Goal: Task Accomplishment & Management: Use online tool/utility

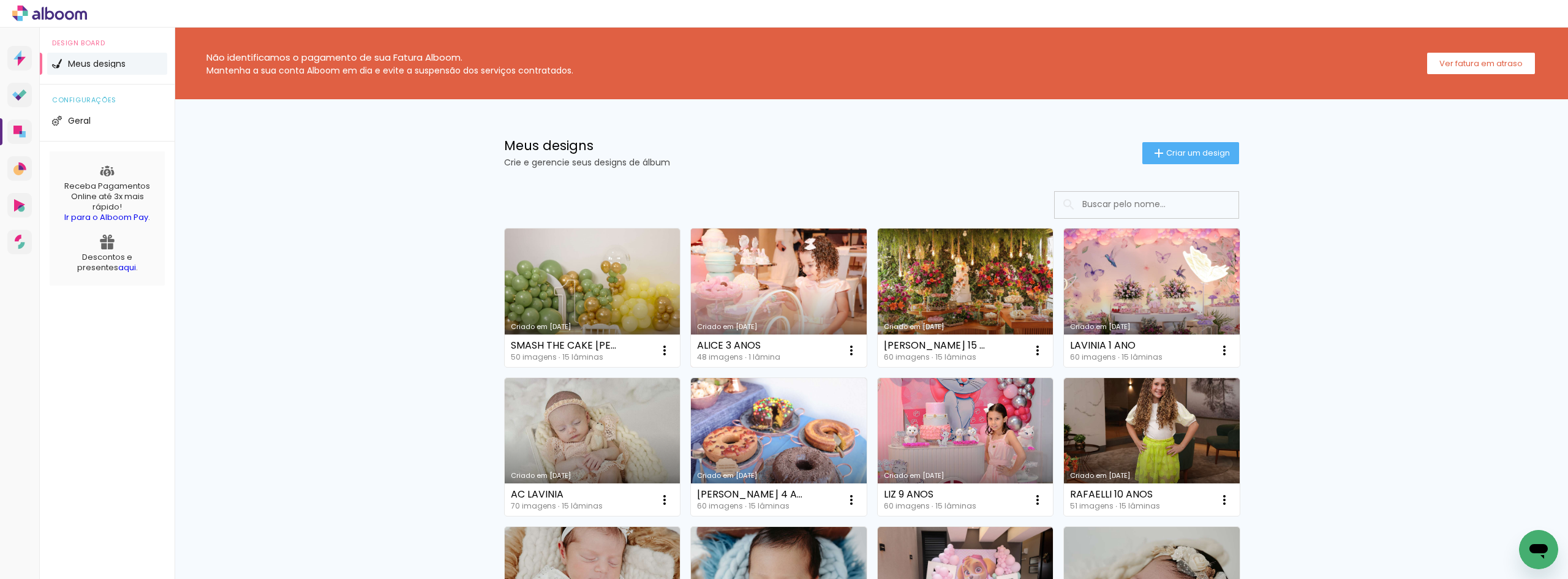
click at [734, 294] on link "Criado em 15/10/25" at bounding box center [779, 298] width 176 height 138
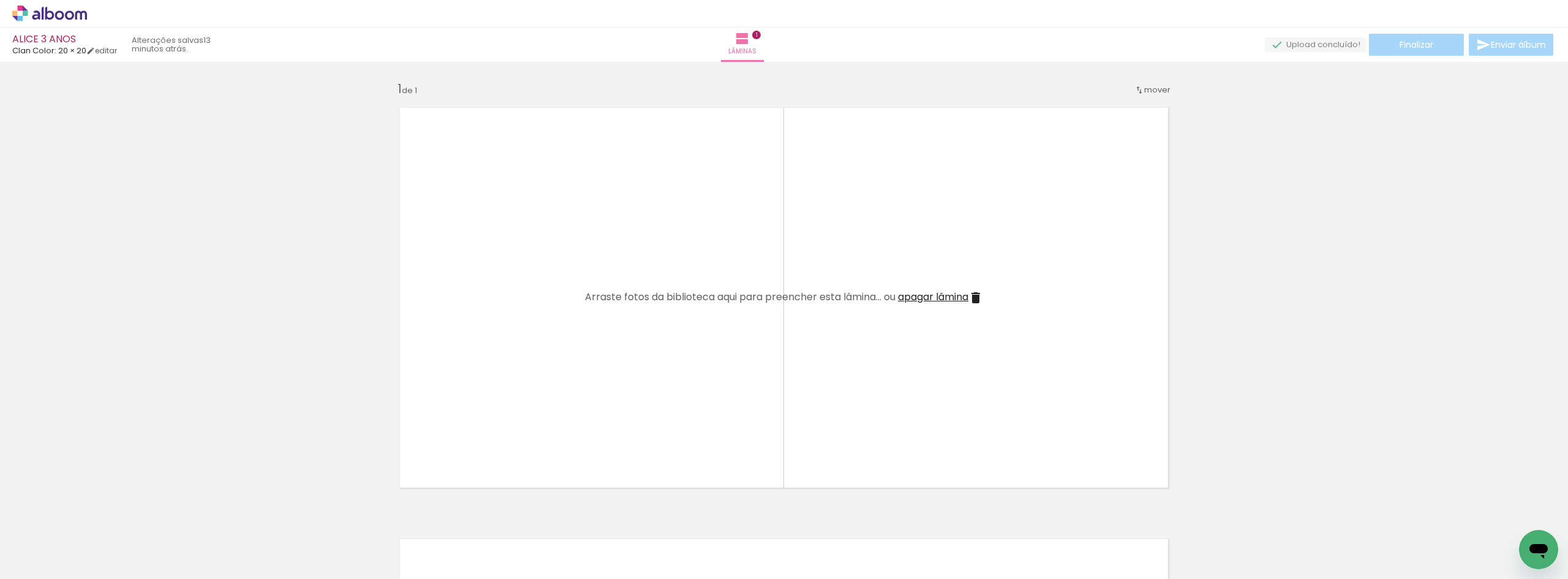
click at [30, 556] on span "Adicionar Fotos" at bounding box center [43, 562] width 37 height 14
click at [0, 0] on input "file" at bounding box center [0, 0] width 0 height 0
click at [954, 293] on span "apagar lâmina" at bounding box center [933, 297] width 70 height 14
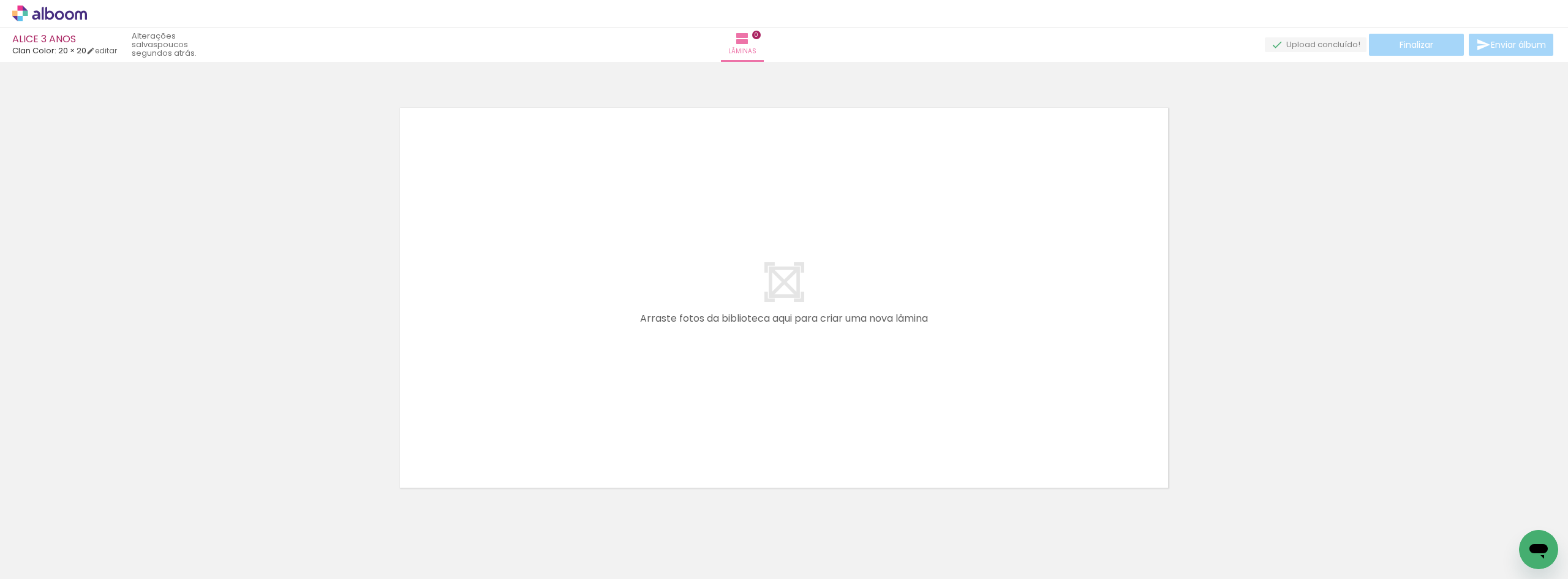
scroll to position [39, 0]
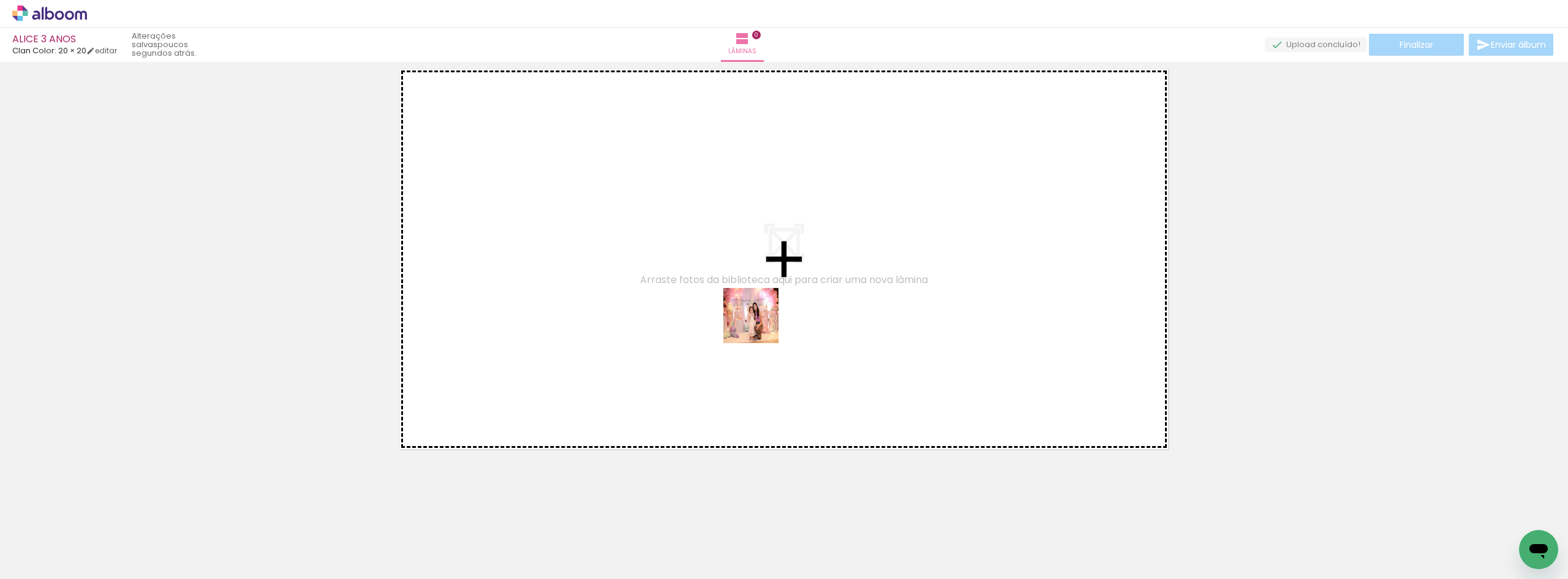
drag, startPoint x: 825, startPoint y: 551, endPoint x: 760, endPoint y: 325, distance: 235.2
click at [760, 325] on quentale-workspace at bounding box center [784, 290] width 1568 height 579
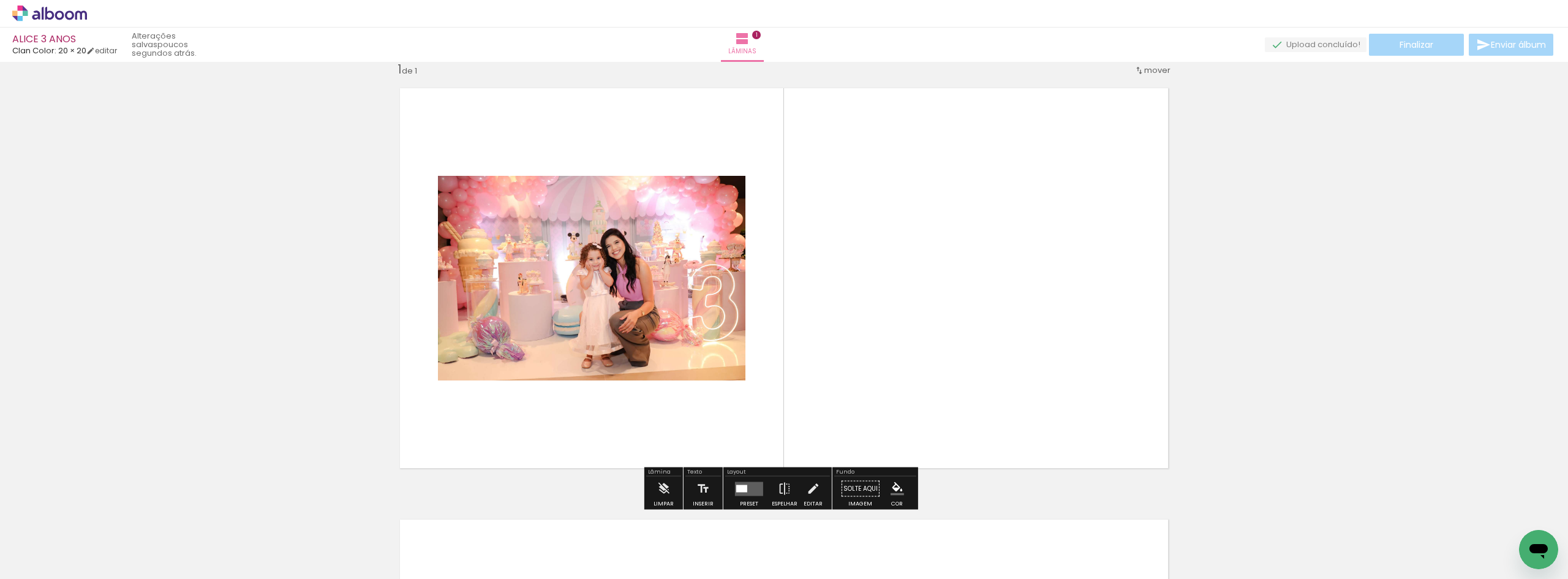
scroll to position [16, 0]
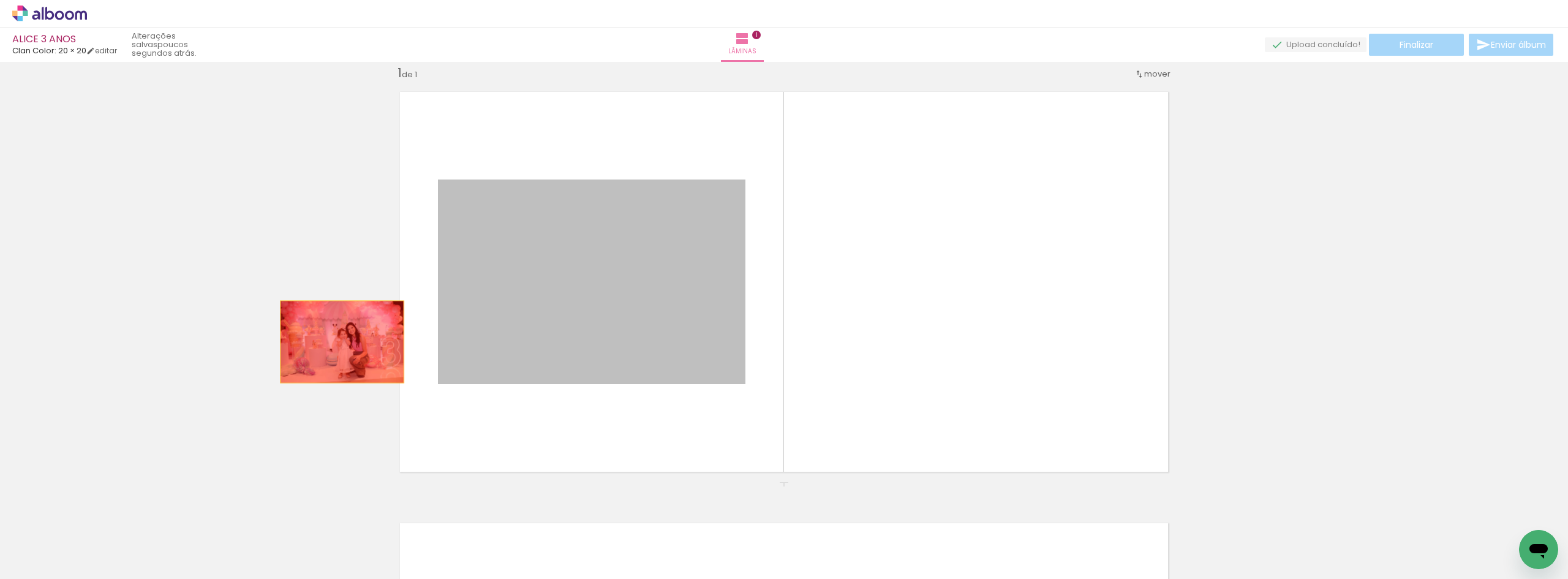
drag, startPoint x: 632, startPoint y: 299, endPoint x: 108, endPoint y: 366, distance: 528.3
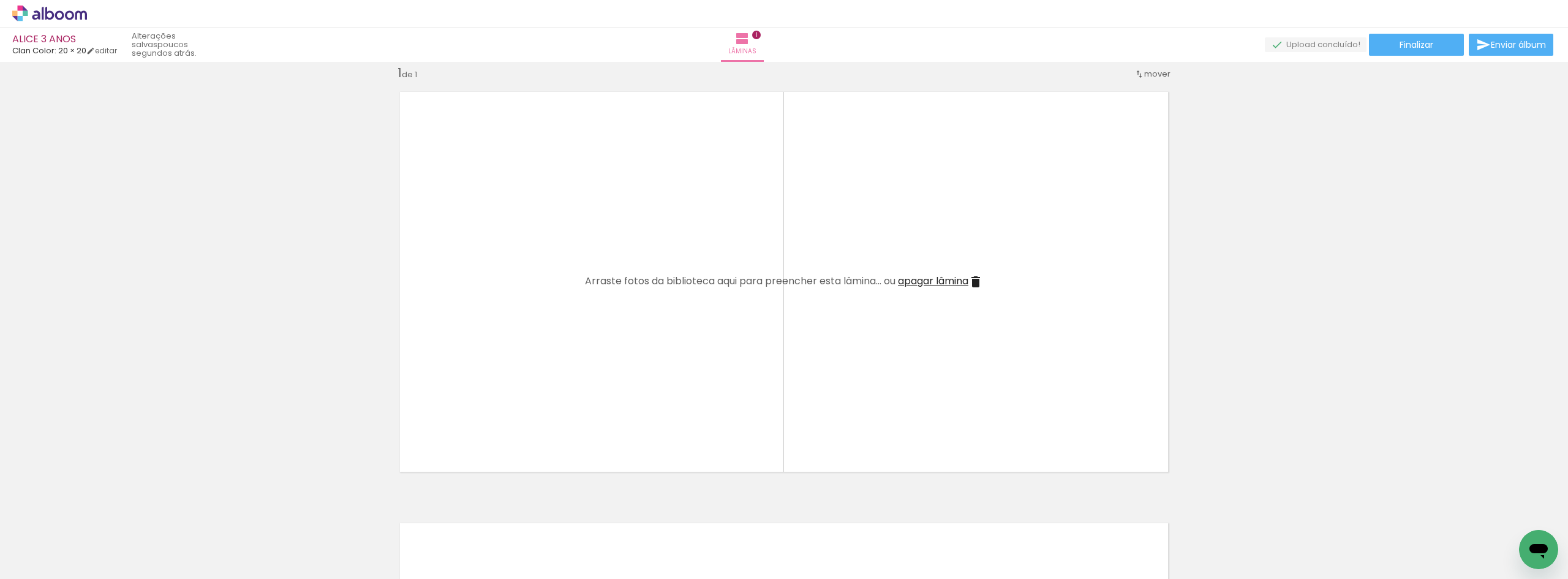
scroll to position [0, 3908]
drag, startPoint x: 1219, startPoint y: 547, endPoint x: 885, endPoint y: 283, distance: 425.7
click at [883, 267] on quentale-workspace at bounding box center [784, 290] width 1568 height 579
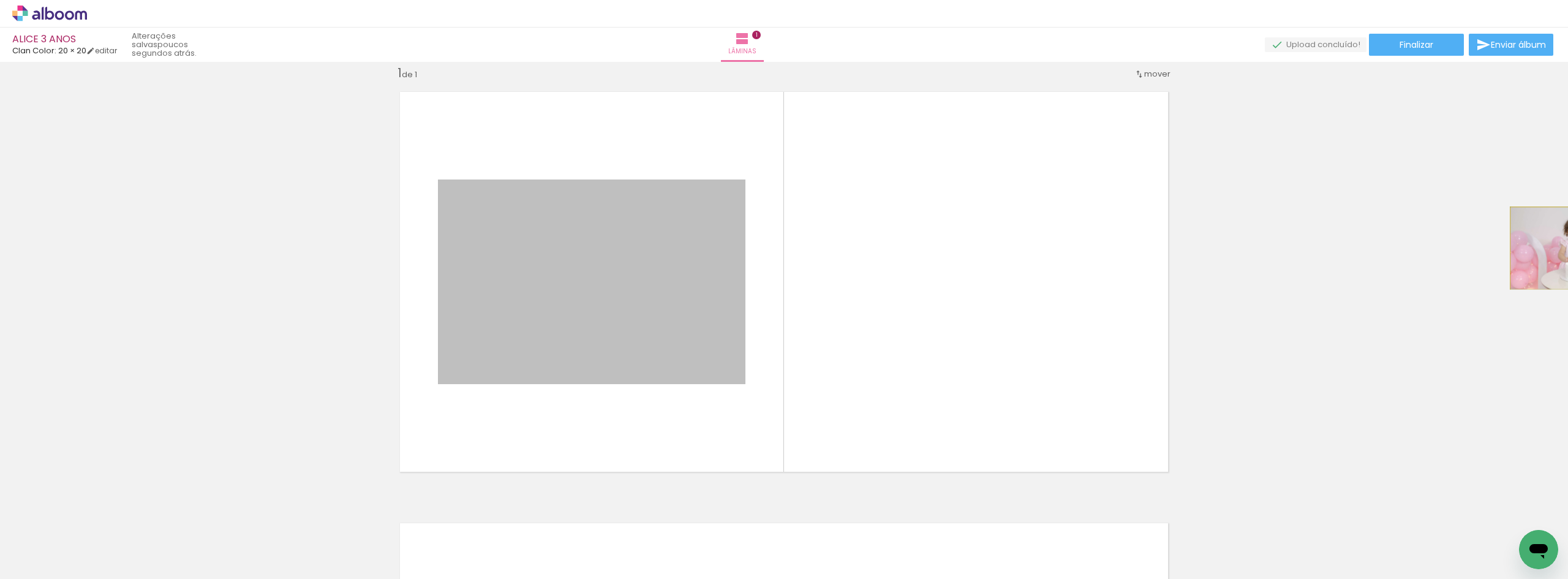
drag, startPoint x: 612, startPoint y: 254, endPoint x: 1567, endPoint y: 248, distance: 955.0
click at [1567, 248] on div "Inserir lâmina 1 de 1 Confirmar Cancelar" at bounding box center [784, 321] width 1568 height 517
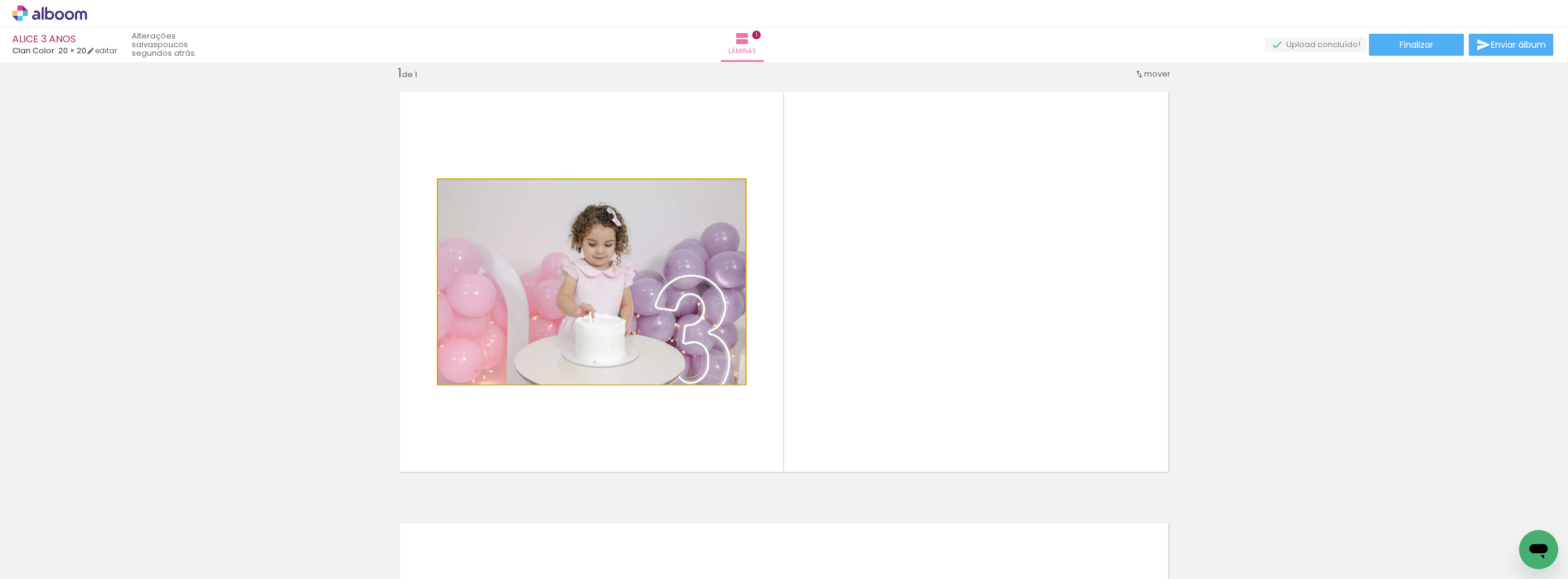
drag, startPoint x: 506, startPoint y: 297, endPoint x: 243, endPoint y: 290, distance: 263.1
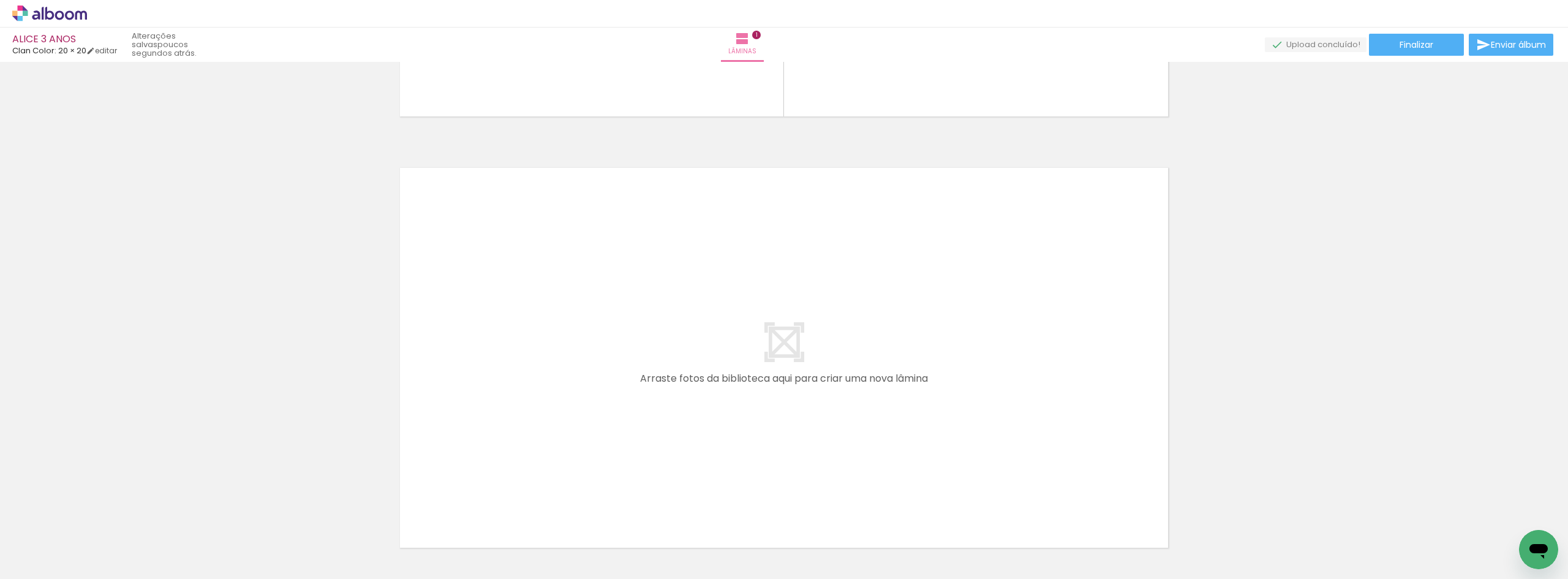
scroll to position [384, 0]
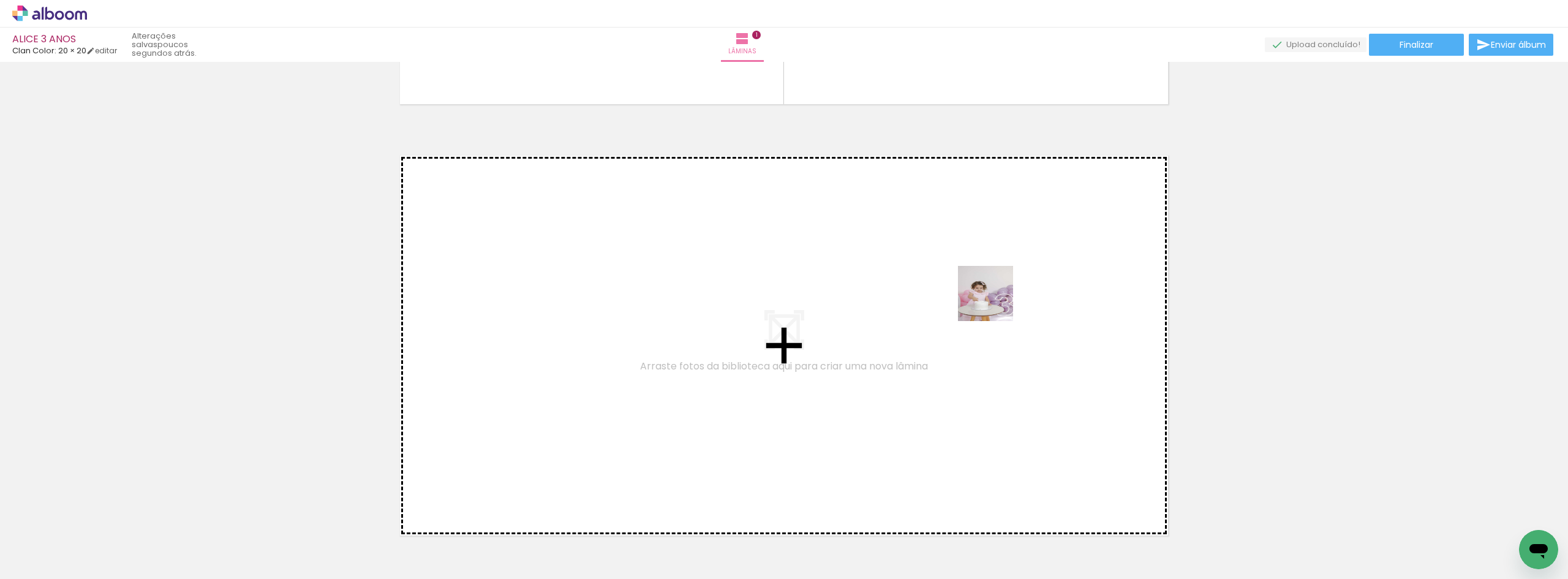
drag, startPoint x: 1357, startPoint y: 552, endPoint x: 976, endPoint y: 298, distance: 457.9
click at [976, 298] on quentale-workspace at bounding box center [784, 290] width 1568 height 579
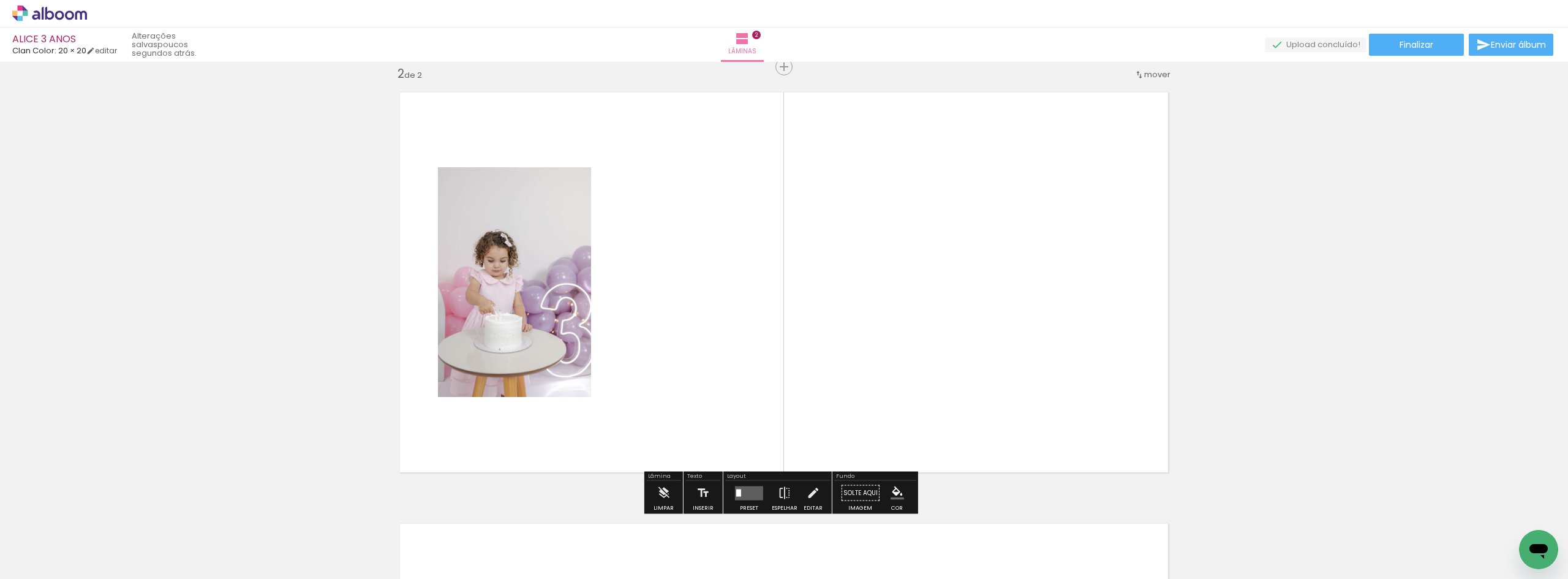
scroll to position [447, 0]
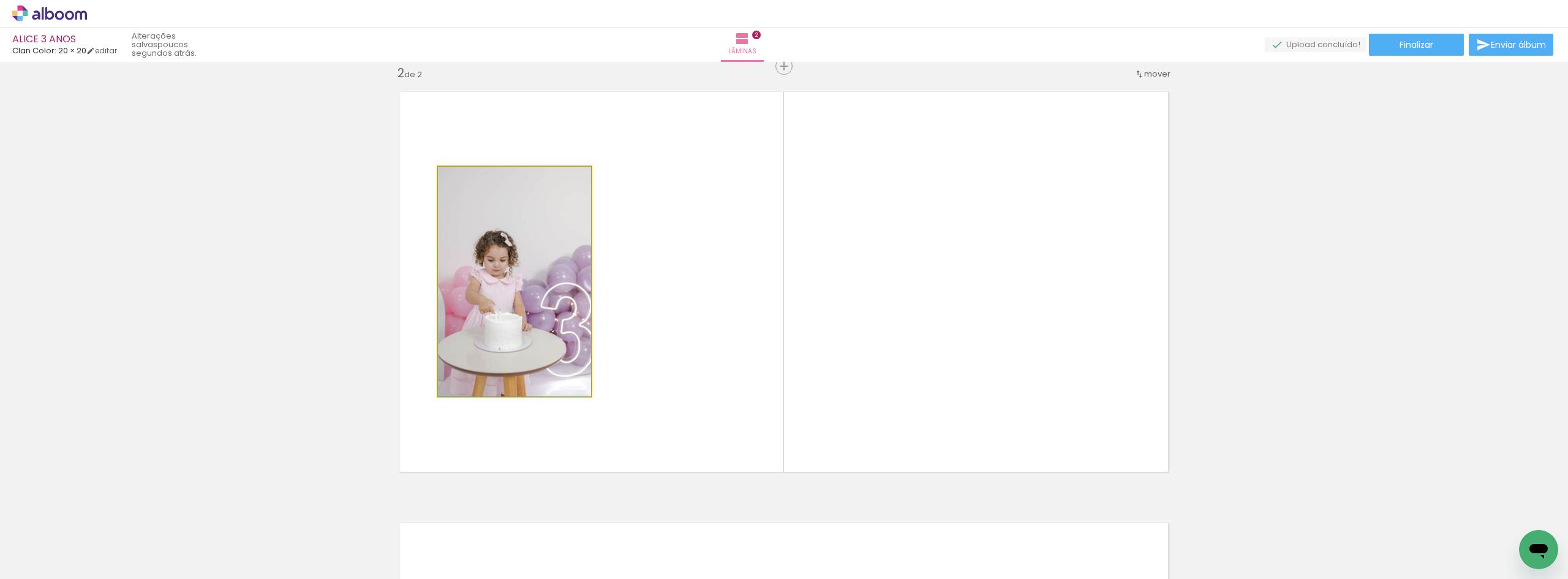
drag, startPoint x: 495, startPoint y: 328, endPoint x: 87, endPoint y: 313, distance: 408.3
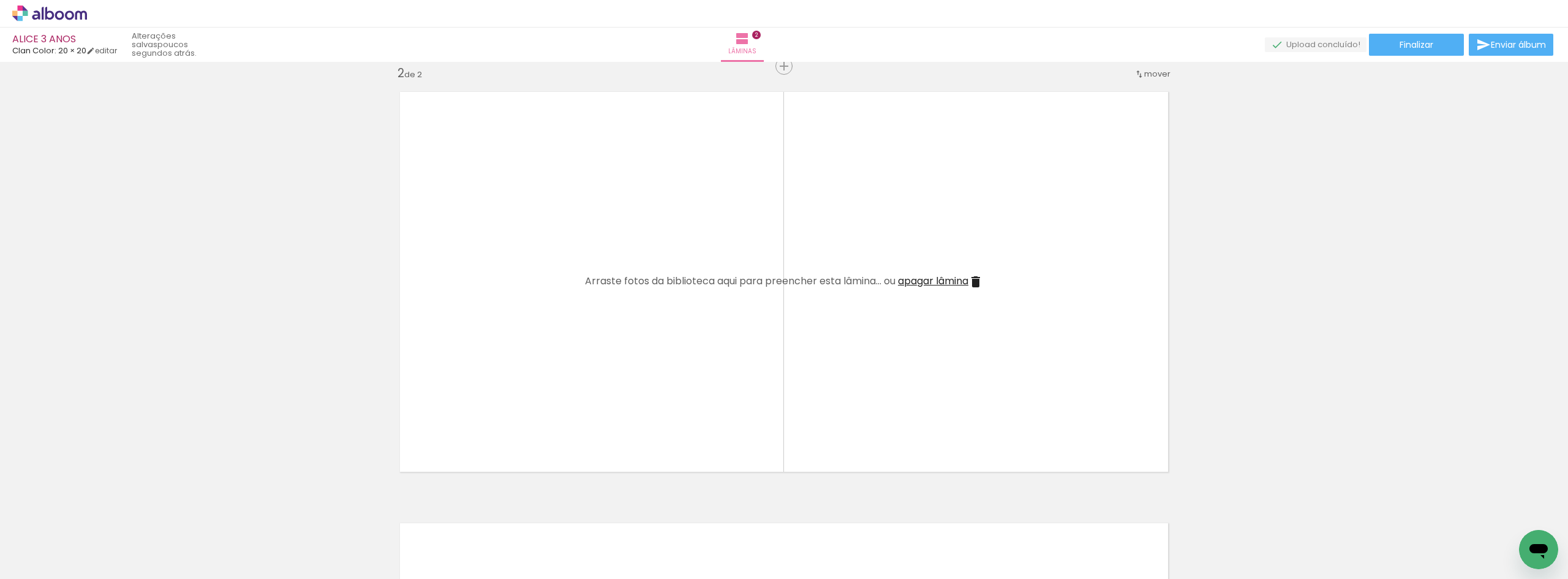
click at [951, 279] on span "apagar lâmina" at bounding box center [933, 281] width 70 height 14
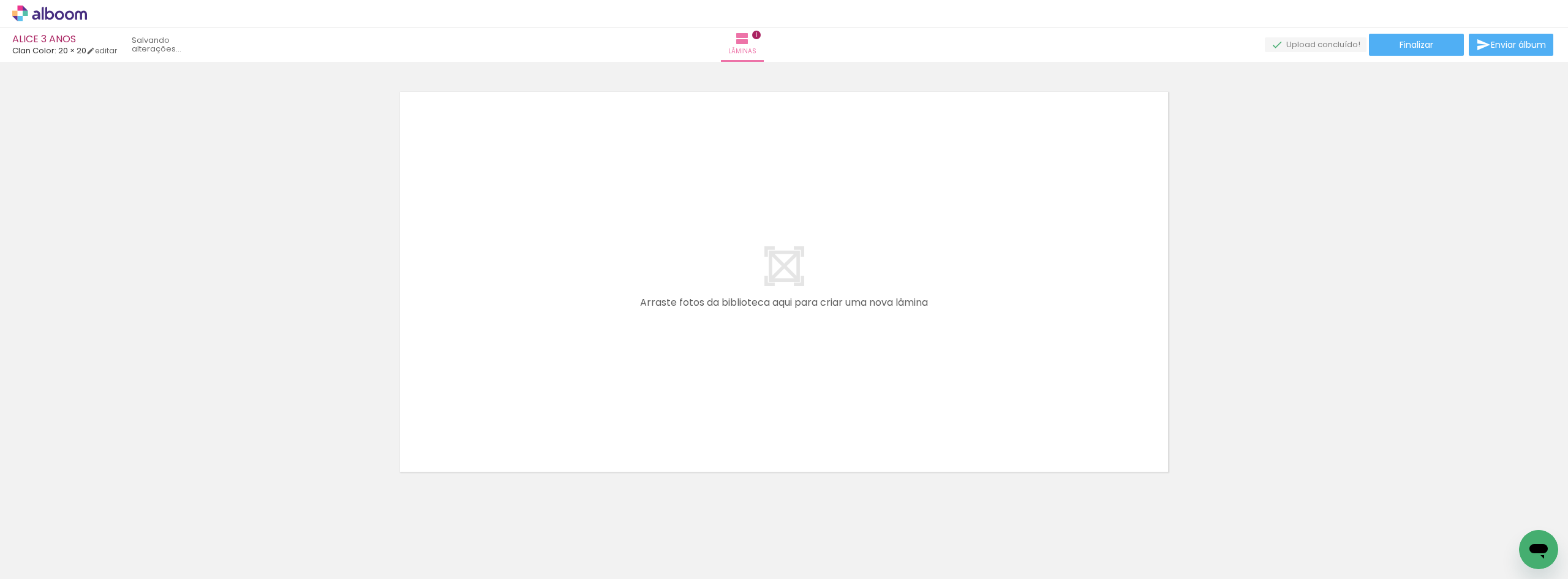
scroll to position [16, 0]
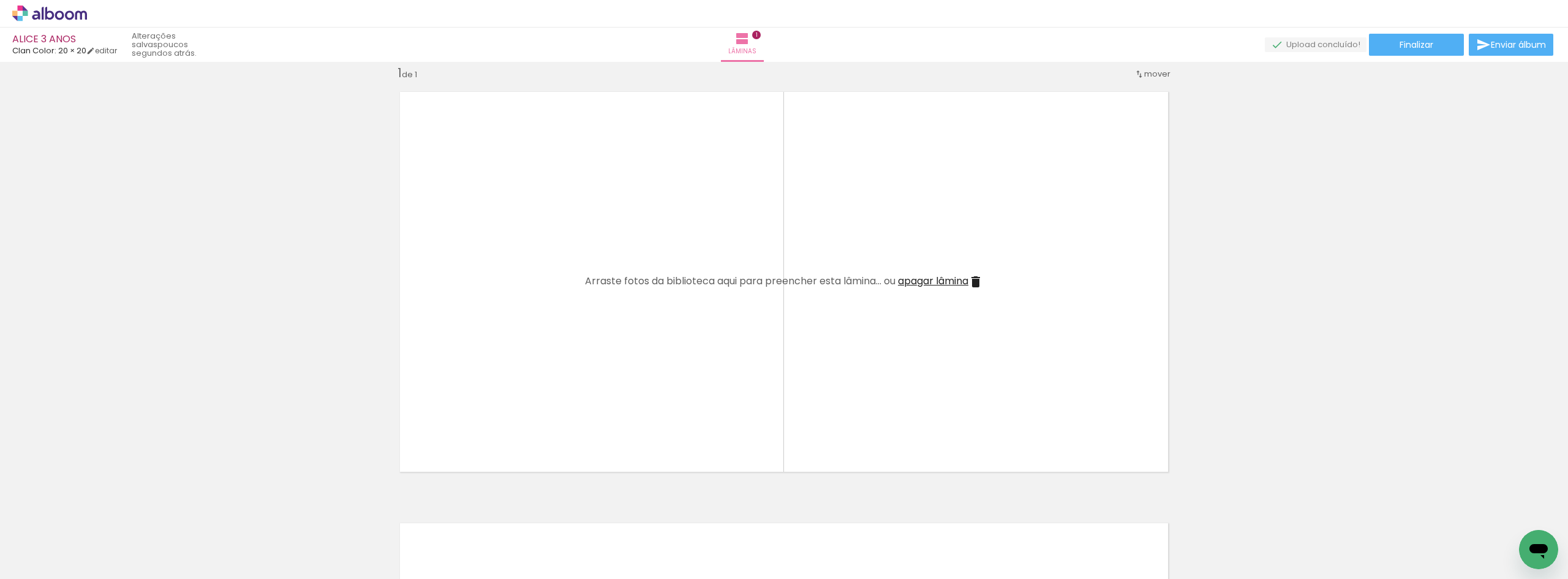
click at [951, 279] on span "apagar lâmina" at bounding box center [933, 281] width 70 height 14
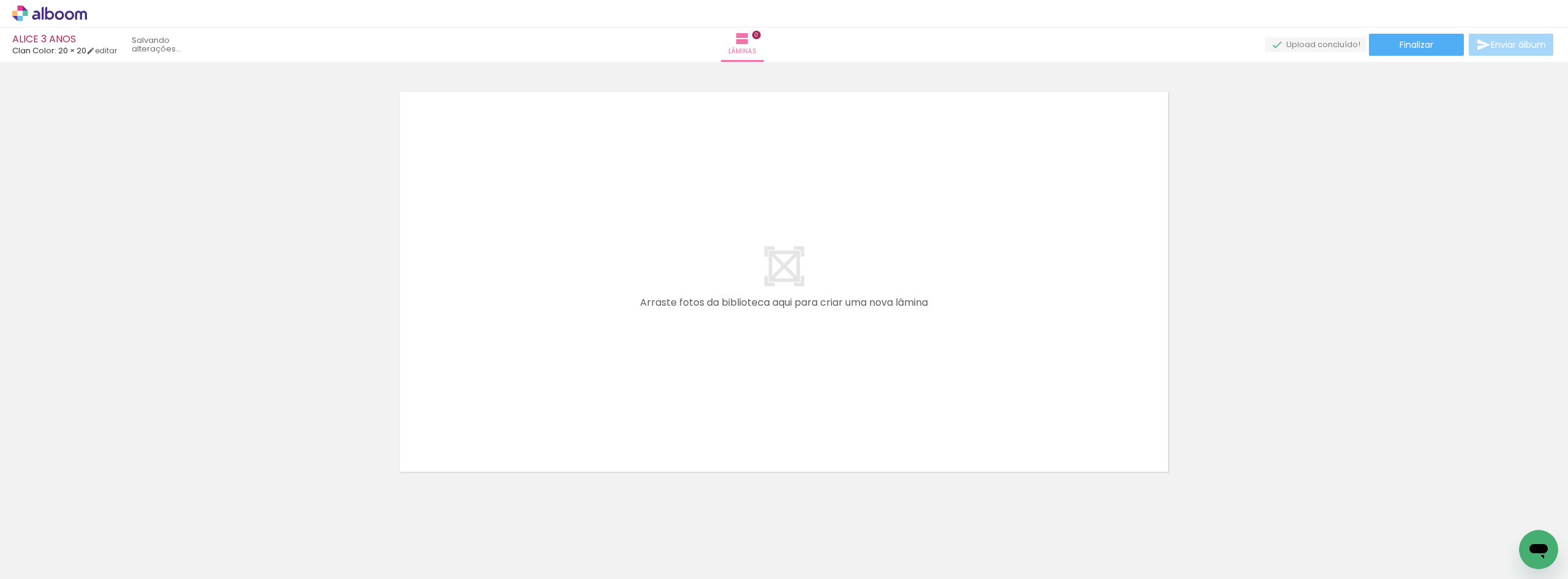
scroll to position [0, 0]
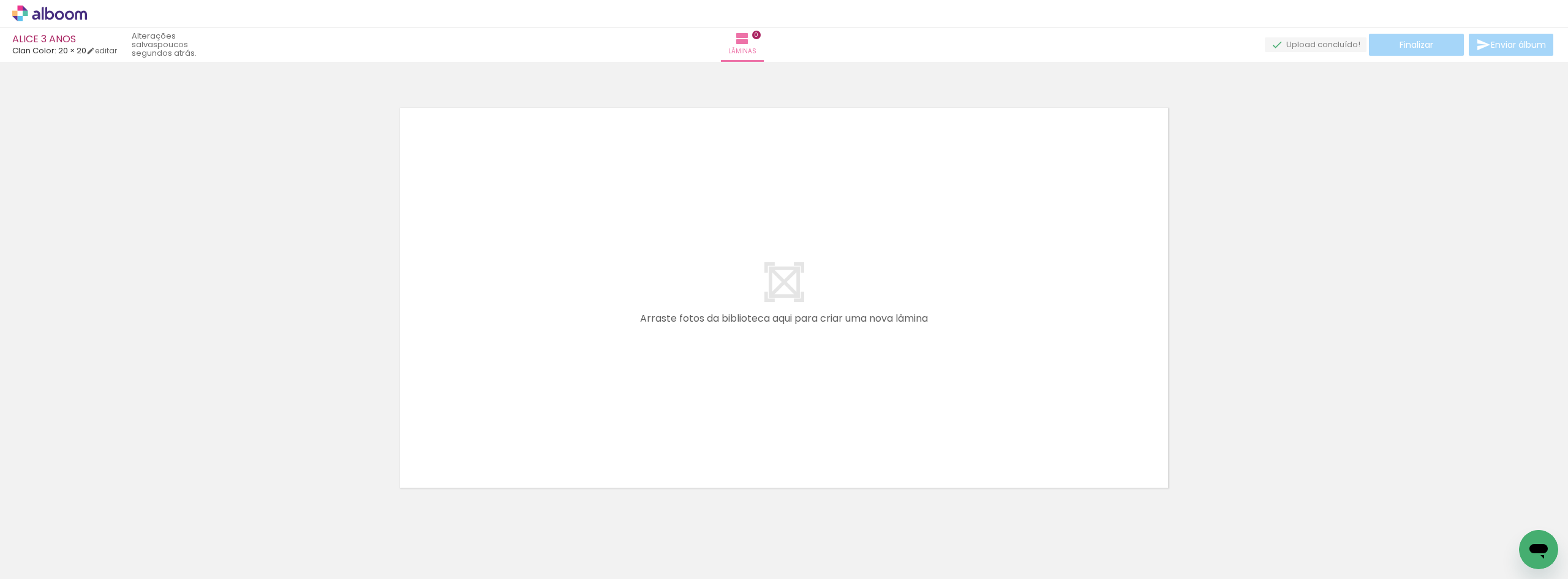
click at [1339, 230] on div at bounding box center [784, 282] width 1568 height 432
